Goal: Information Seeking & Learning: Learn about a topic

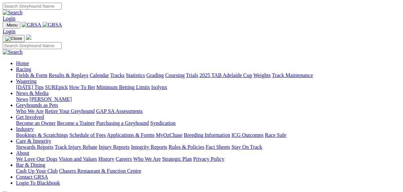
click at [32, 73] on link "Fields & Form" at bounding box center [31, 76] width 31 height 6
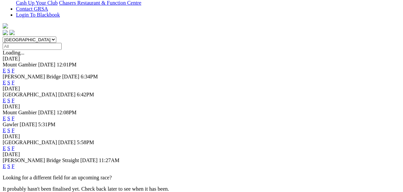
scroll to position [186, 0]
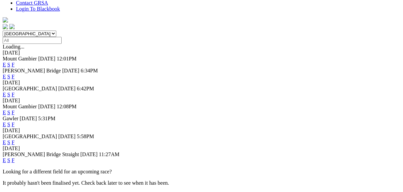
click at [15, 140] on link "F" at bounding box center [13, 143] width 3 height 6
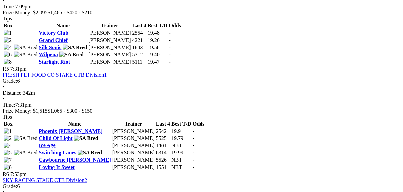
scroll to position [719, 0]
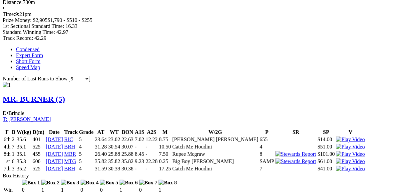
scroll to position [426, 0]
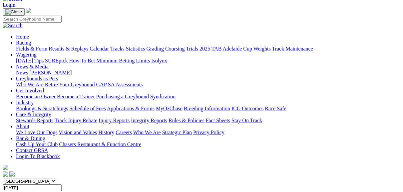
scroll to position [27, 0]
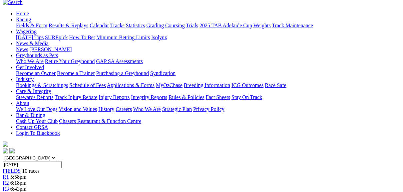
scroll to position [53, 0]
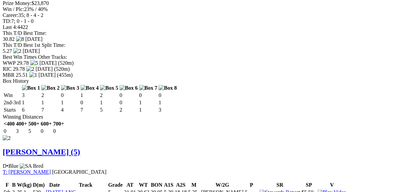
scroll to position [692, 0]
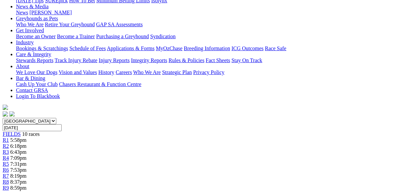
scroll to position [53, 0]
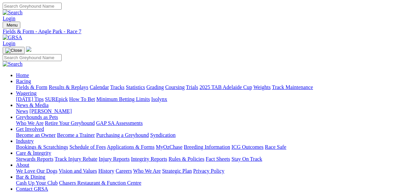
click at [35, 85] on link "Fields & Form" at bounding box center [31, 88] width 31 height 6
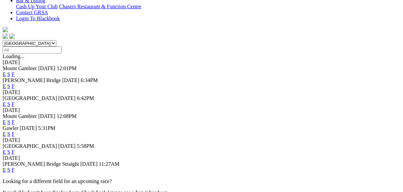
scroll to position [186, 0]
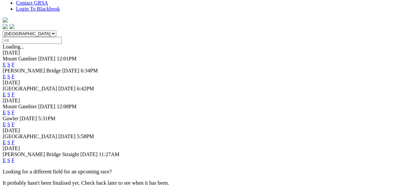
click at [15, 122] on link "F" at bounding box center [13, 125] width 3 height 6
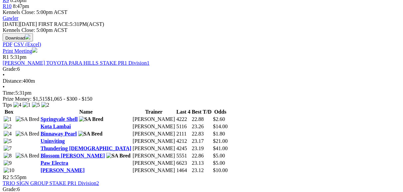
scroll to position [293, 0]
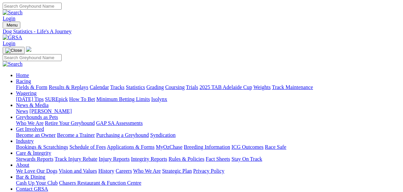
click at [35, 85] on link "Fields & Form" at bounding box center [31, 88] width 31 height 6
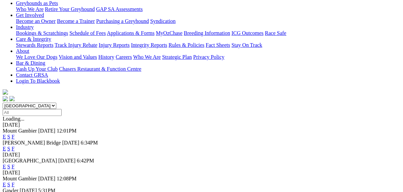
scroll to position [107, 0]
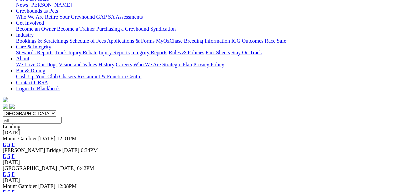
click at [15, 190] on link "F" at bounding box center [13, 193] width 3 height 6
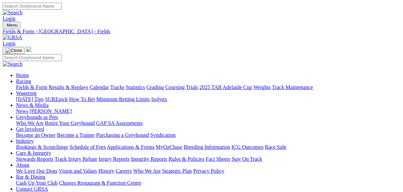
click at [34, 85] on link "Fields & Form" at bounding box center [31, 88] width 31 height 6
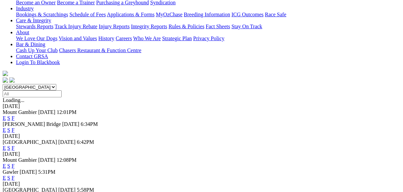
scroll to position [133, 0]
click at [6, 145] on link "E" at bounding box center [4, 148] width 3 height 6
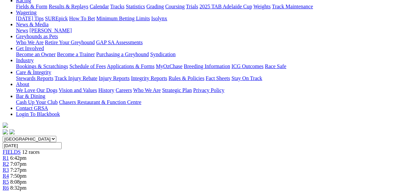
scroll to position [80, 0]
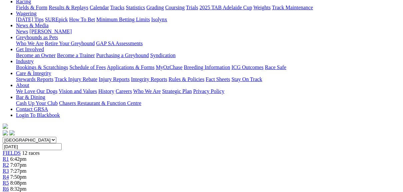
click at [9, 168] on span "R3" at bounding box center [6, 171] width 6 height 6
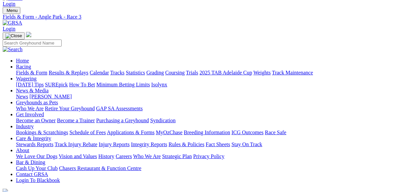
scroll to position [27, 0]
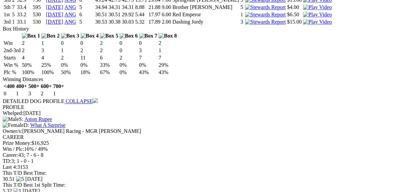
scroll to position [879, 0]
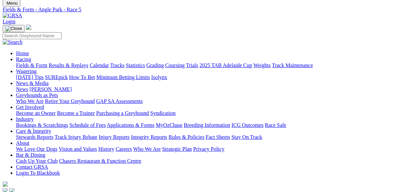
scroll to position [0, 0]
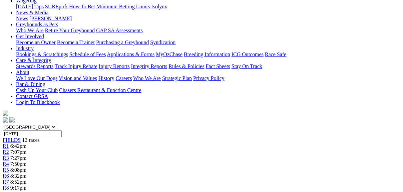
scroll to position [80, 0]
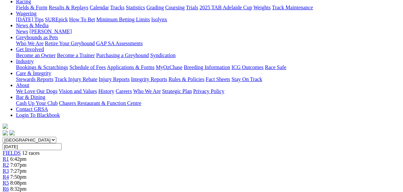
click at [9, 192] on span "R7" at bounding box center [6, 195] width 6 height 6
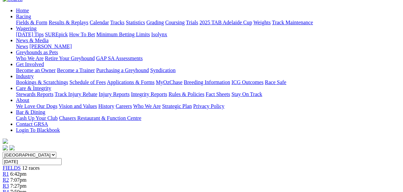
scroll to position [53, 0]
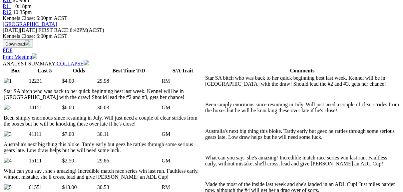
scroll to position [320, 0]
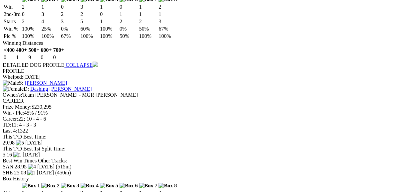
scroll to position [905, 0]
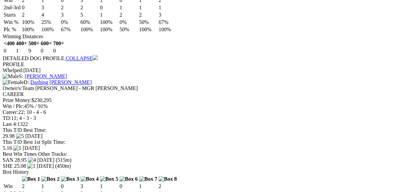
scroll to position [932, 0]
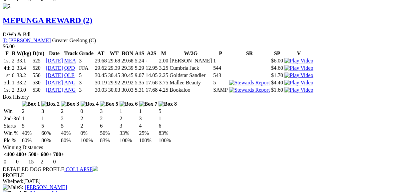
scroll to position [1172, 0]
